Goal: Navigation & Orientation: Go to known website

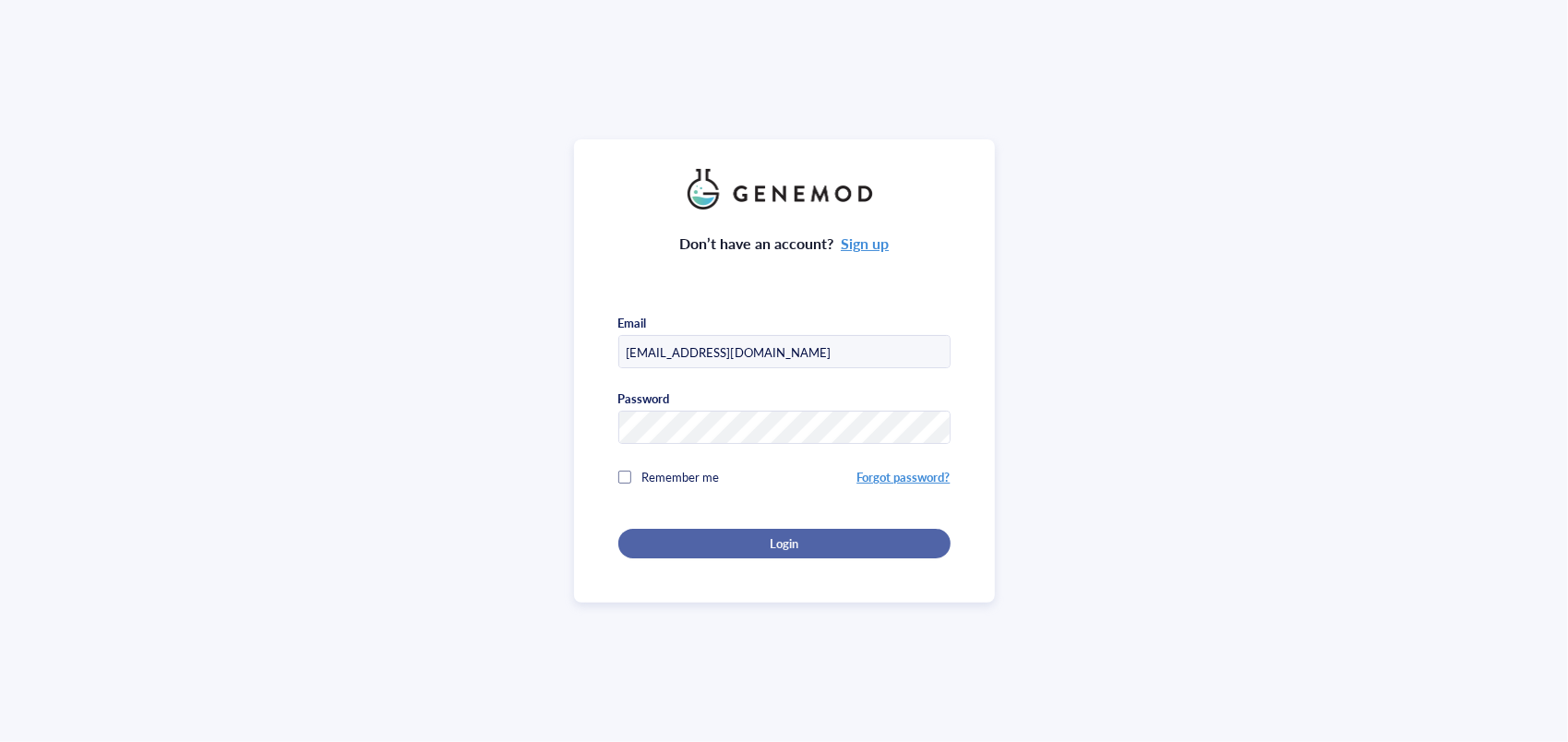
click at [723, 535] on div "Login" at bounding box center [784, 542] width 273 height 16
